Goal: Entertainment & Leisure: Consume media (video, audio)

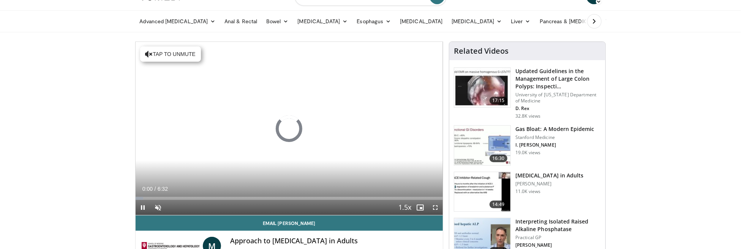
scroll to position [38, 0]
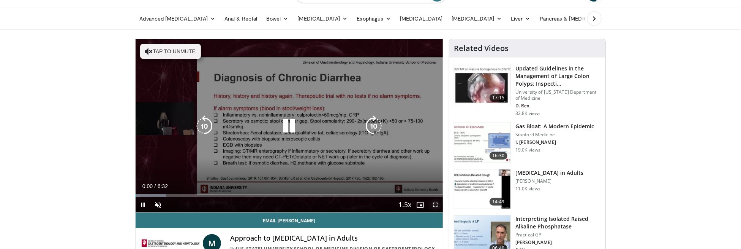
drag, startPoint x: 434, startPoint y: 203, endPoint x: 434, endPoint y: 249, distance: 46.0
click at [434, 203] on span "Video Player" at bounding box center [435, 204] width 15 height 15
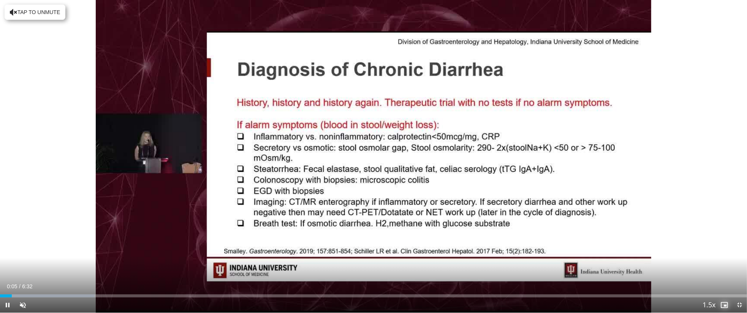
click at [725, 248] on span "Video Player" at bounding box center [724, 304] width 15 height 15
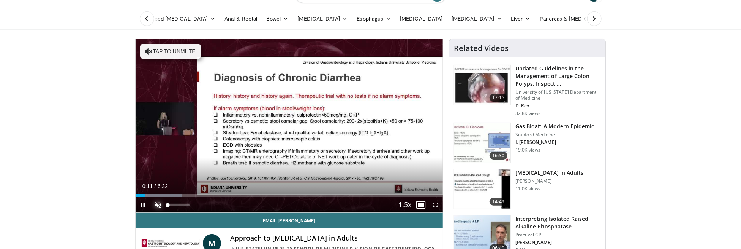
click at [157, 201] on span "Video Player" at bounding box center [158, 204] width 15 height 15
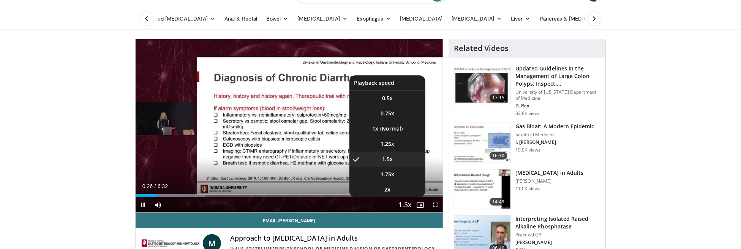
click at [408, 205] on span "Video Player" at bounding box center [405, 204] width 11 height 15
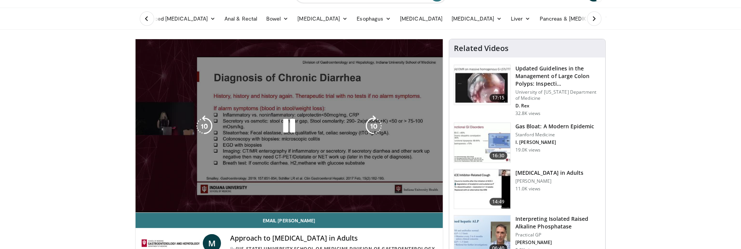
click at [406, 204] on span "Video Player" at bounding box center [405, 204] width 11 height 15
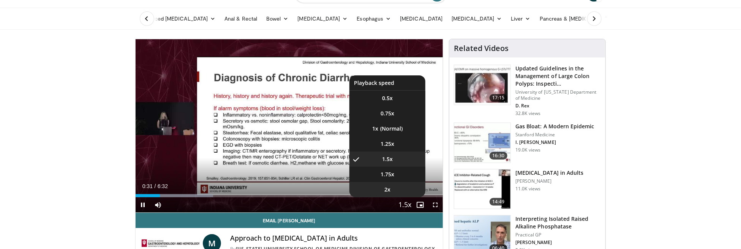
click at [385, 189] on span "2x" at bounding box center [388, 189] width 6 height 8
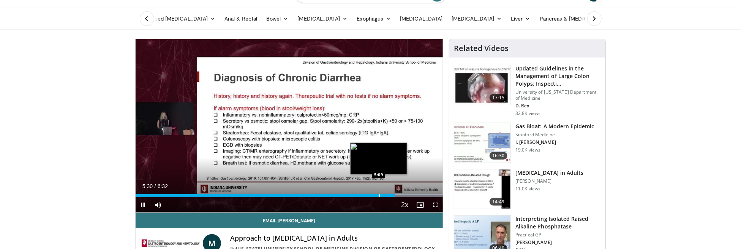
click at [380, 195] on div "Progress Bar" at bounding box center [379, 195] width 1 height 3
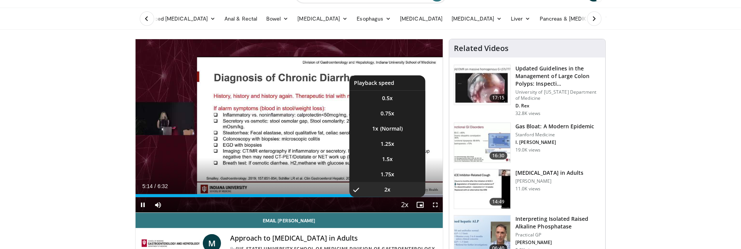
click at [405, 203] on span "Video Player" at bounding box center [405, 204] width 11 height 15
click at [379, 145] on li "1.25x" at bounding box center [388, 143] width 76 height 15
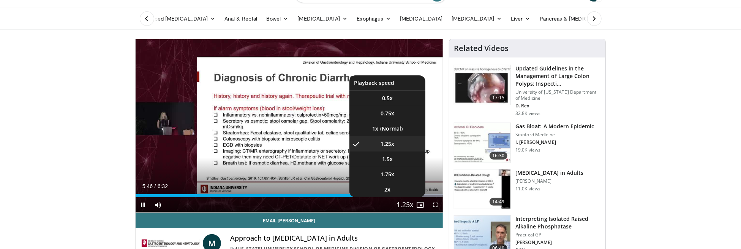
click at [410, 206] on span "Video Player" at bounding box center [405, 204] width 11 height 15
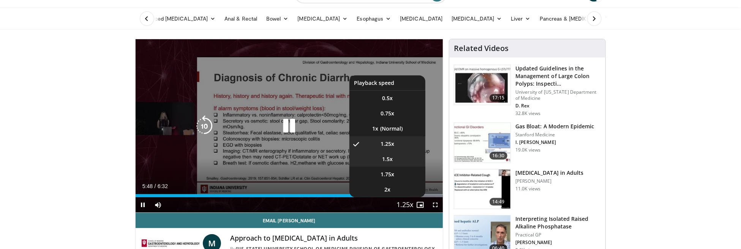
click at [391, 163] on li "1.5x" at bounding box center [388, 158] width 76 height 15
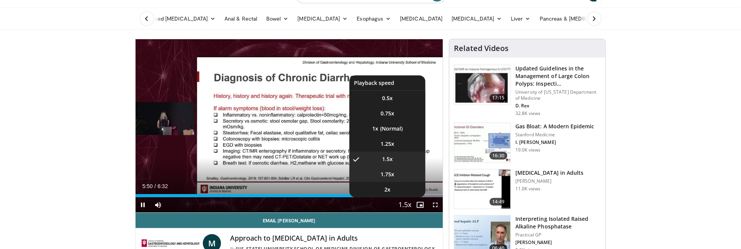
click at [396, 181] on li "1.75x" at bounding box center [388, 173] width 76 height 15
click at [397, 192] on li "2x" at bounding box center [388, 189] width 76 height 15
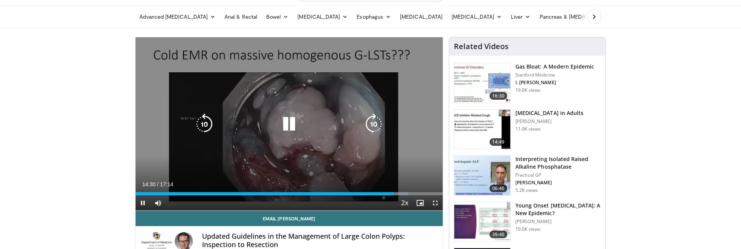
scroll to position [76, 0]
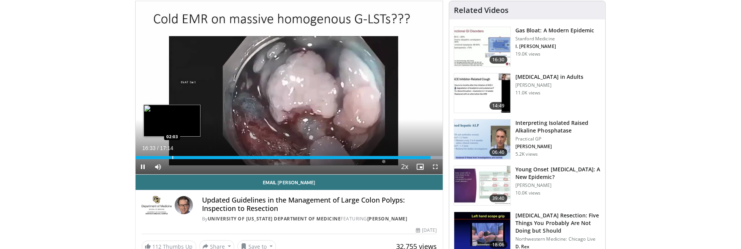
click at [170, 155] on div "Loaded : 100.00% 16:33 02:03" at bounding box center [290, 155] width 308 height 7
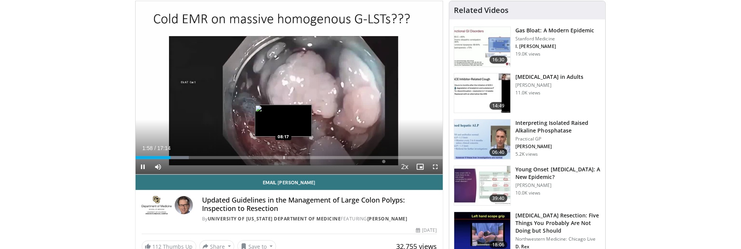
click at [284, 155] on div "Loaded : 17.37% 01:58 08:17" at bounding box center [290, 155] width 308 height 7
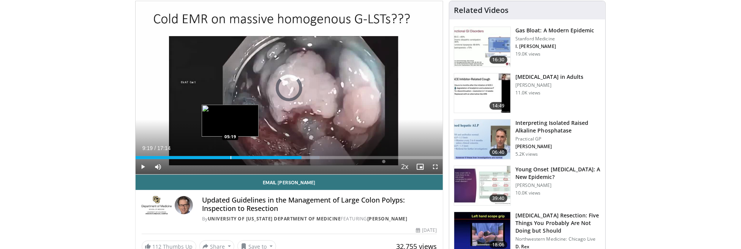
click at [230, 157] on div "Loaded : 59.81% 05:19 05:19" at bounding box center [290, 157] width 308 height 3
click at [234, 156] on div "Progress Bar" at bounding box center [234, 157] width 1 height 3
click at [232, 157] on div "Progress Bar" at bounding box center [232, 157] width 1 height 3
click at [231, 157] on div "Loaded : 35.70% 05:00 05:21" at bounding box center [290, 157] width 308 height 3
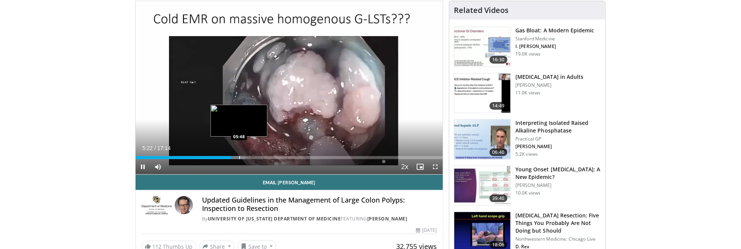
click at [240, 157] on div "Progress Bar" at bounding box center [239, 157] width 1 height 3
click at [246, 157] on div "Progress Bar" at bounding box center [245, 157] width 1 height 3
click at [251, 156] on div "Progress Bar" at bounding box center [251, 157] width 1 height 3
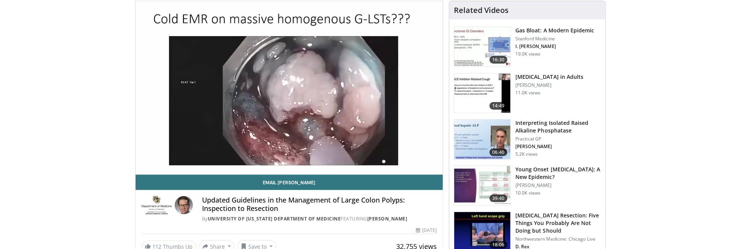
click at [250, 155] on div "10 seconds Tap to unmute" at bounding box center [290, 87] width 308 height 173
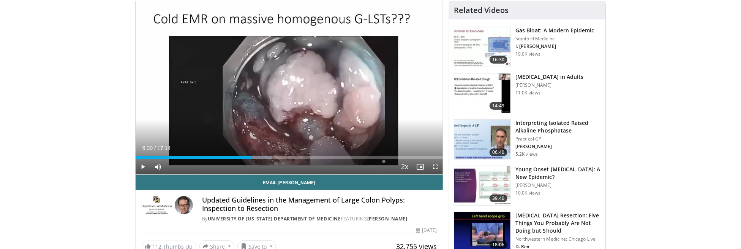
click at [257, 159] on div "Current Time 6:30 / Duration 17:14 Play Skip Backward Skip Forward Mute Loaded …" at bounding box center [290, 166] width 308 height 15
click at [258, 156] on div "Loaded : 44.38% 06:30 06:50" at bounding box center [290, 157] width 308 height 3
click at [263, 155] on div "Loaded : 44.38% 06:52 07:07" at bounding box center [290, 155] width 308 height 7
click at [267, 156] on div "Progress Bar" at bounding box center [266, 157] width 1 height 3
click at [263, 157] on div "Progress Bar" at bounding box center [263, 157] width 1 height 3
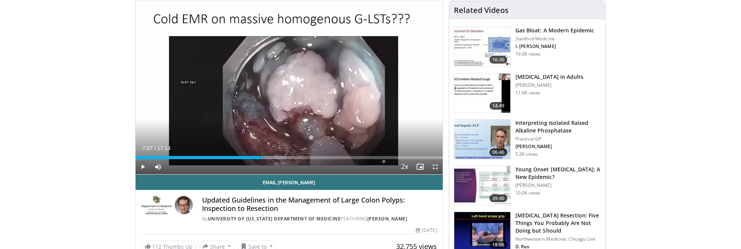
click at [276, 160] on div "Current Time 7:07 / Duration 17:14 Play Skip Backward Skip Forward Mute Loaded …" at bounding box center [290, 166] width 308 height 15
click at [280, 157] on div "Progress Bar" at bounding box center [280, 157] width 1 height 3
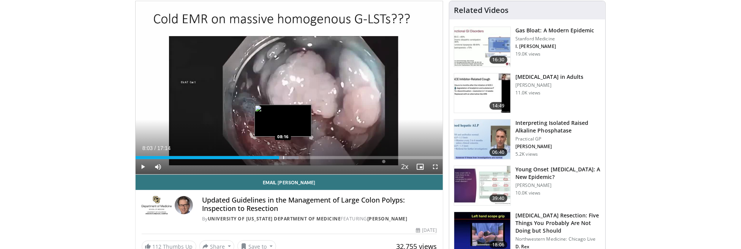
click at [284, 157] on div "Progress Bar" at bounding box center [284, 157] width 1 height 3
click at [295, 154] on div "Loaded : 53.06% 08:18 08:35" at bounding box center [290, 155] width 308 height 7
